Goal: Information Seeking & Learning: Learn about a topic

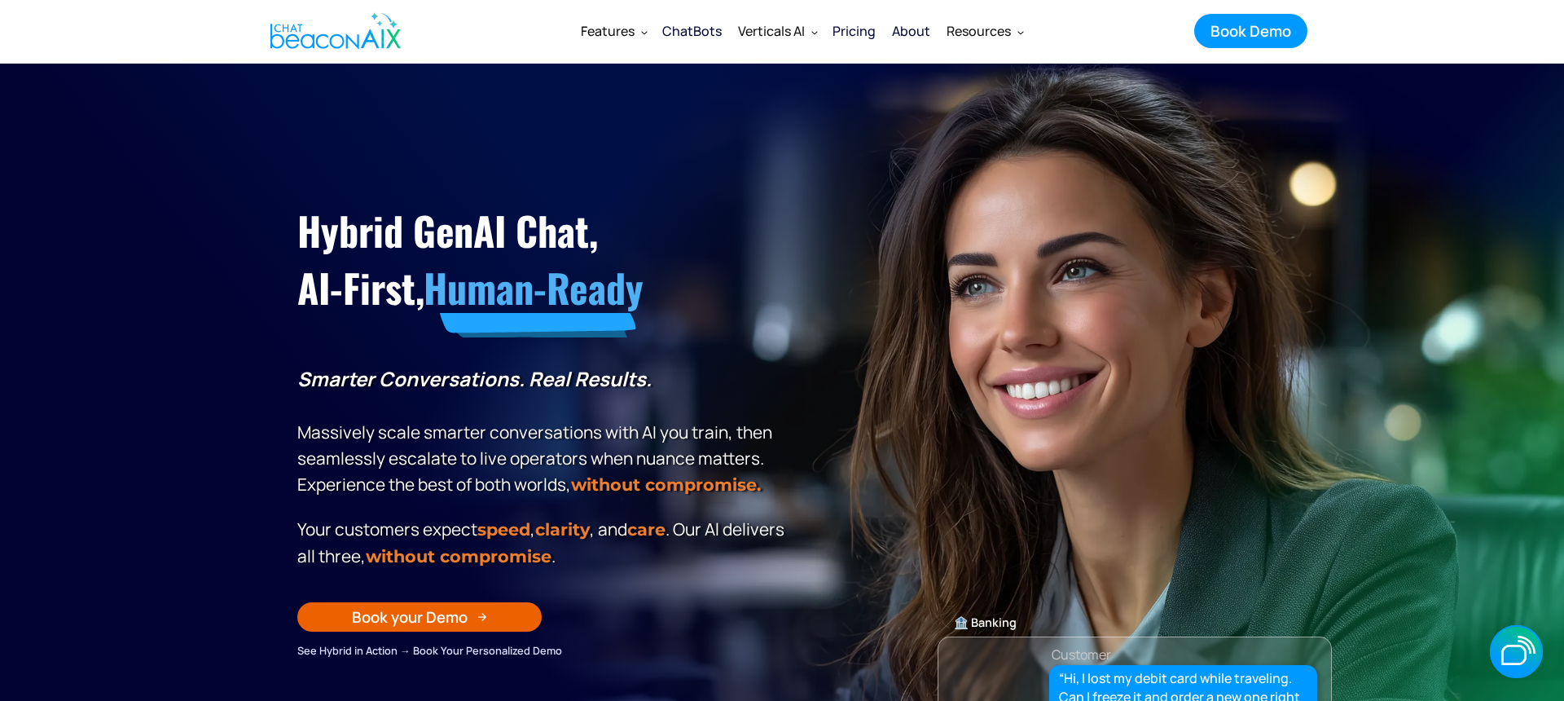
click at [701, 30] on div "ChatBots" at bounding box center [691, 31] width 59 height 23
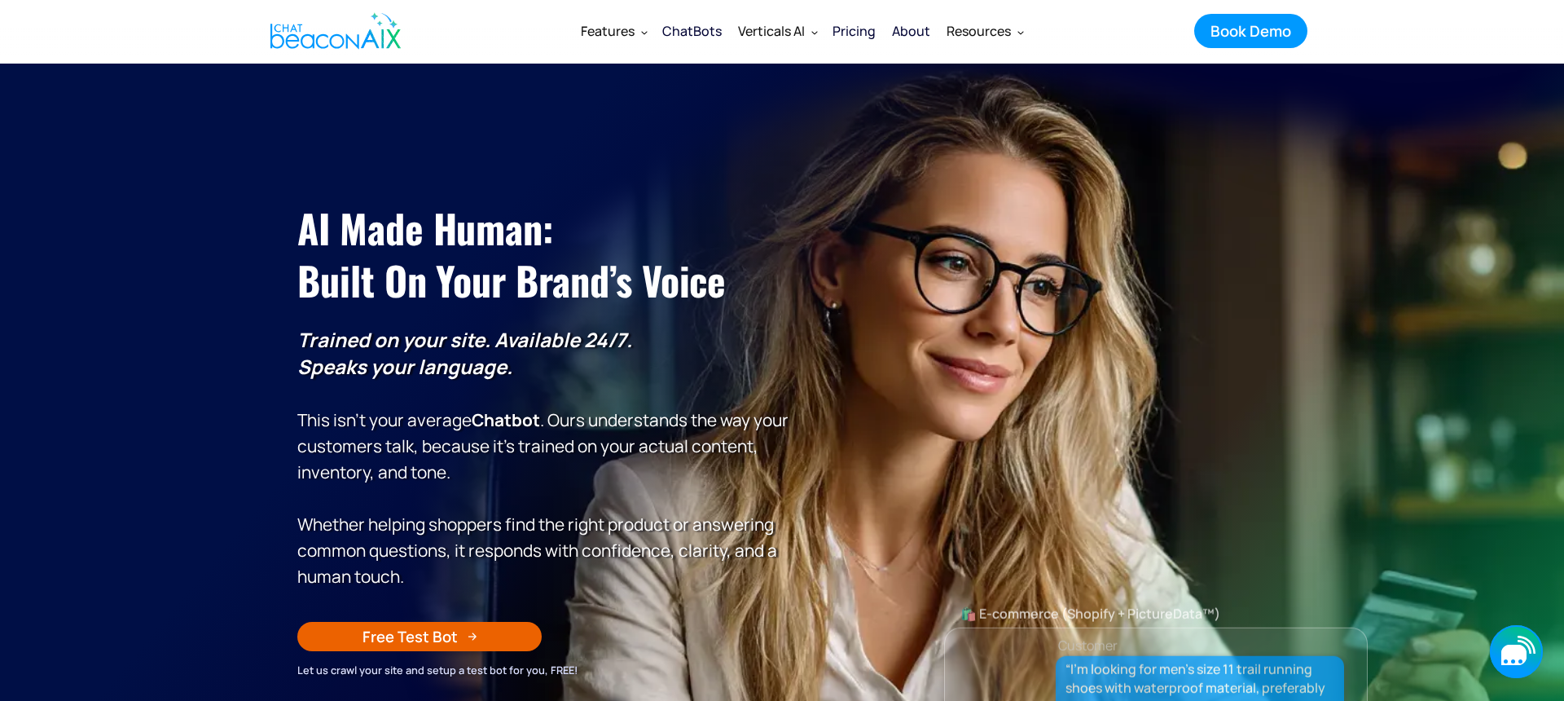
click at [1510, 651] on icon "button" at bounding box center [1514, 654] width 25 height 20
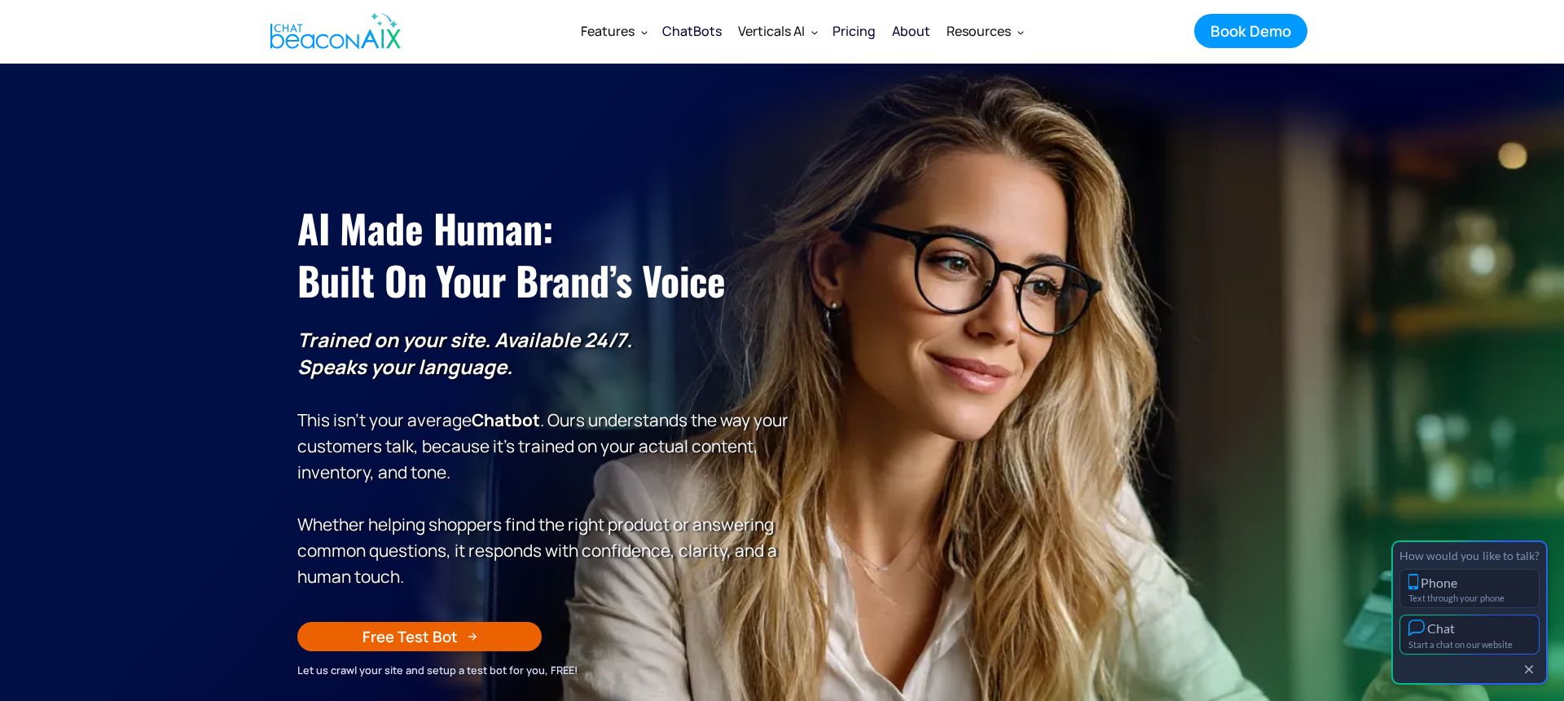
click at [1455, 637] on button "Chat Start a chat on our website" at bounding box center [1470, 634] width 140 height 40
